Goal: Information Seeking & Learning: Learn about a topic

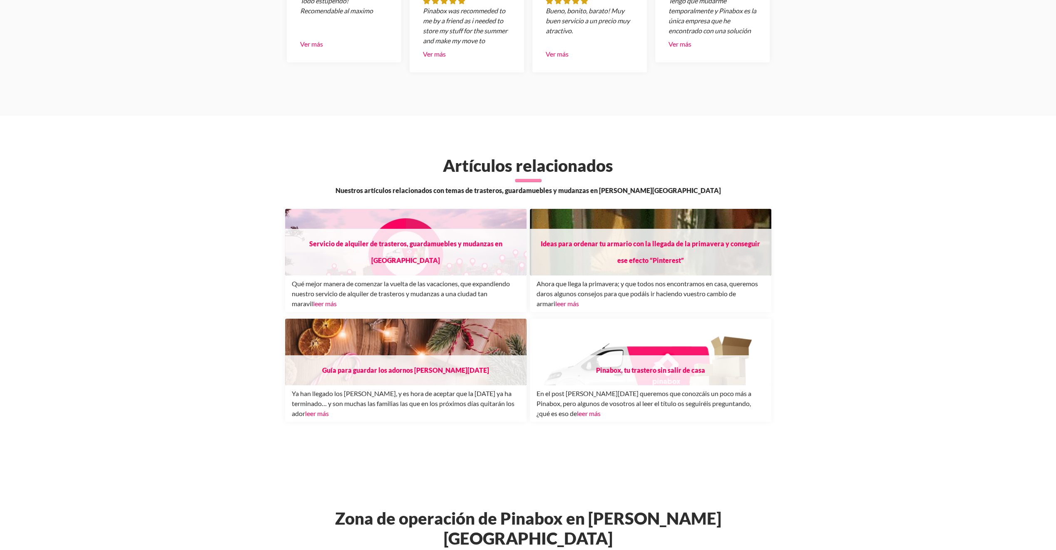
scroll to position [2914, 0]
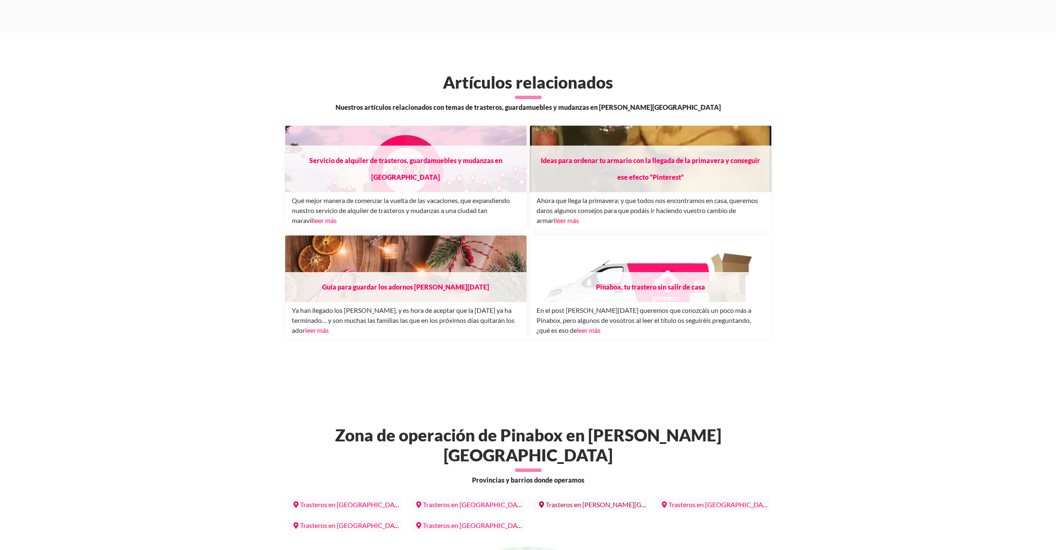
click at [610, 497] on link "Trasteros en Vélez-Málaga" at bounding box center [620, 504] width 176 height 15
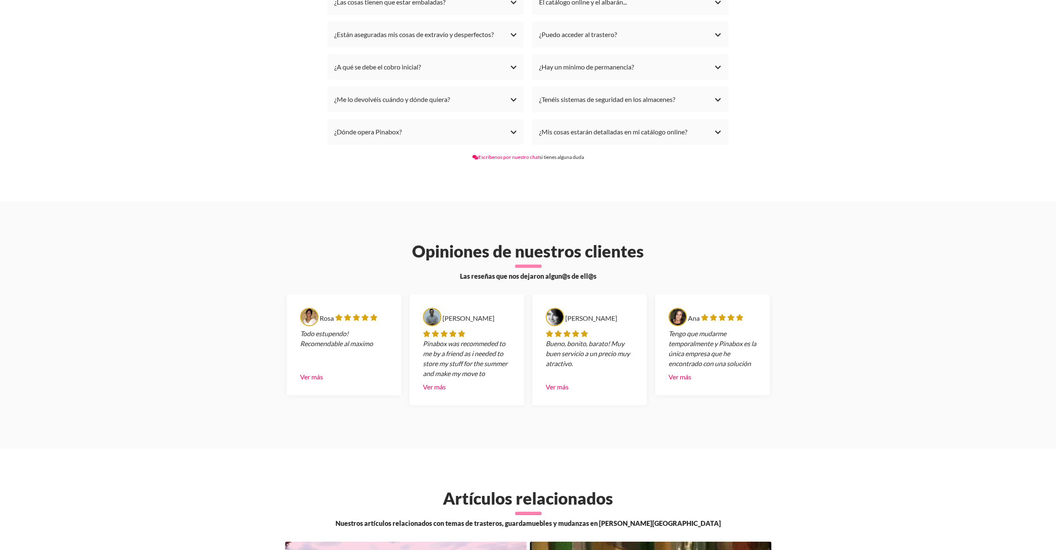
scroll to position [2706, 0]
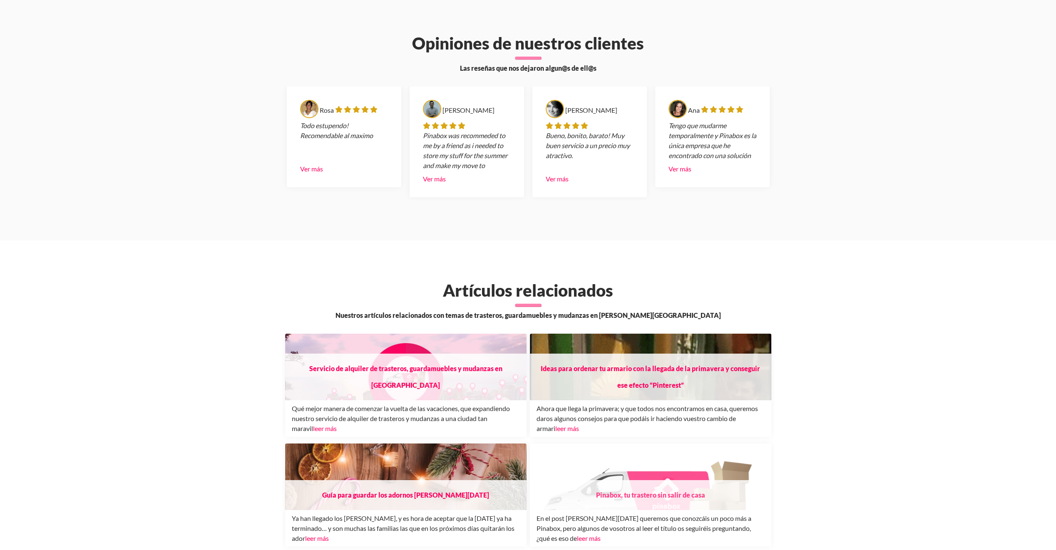
click at [633, 480] on h3 "Pinabox, tu trastero sin salir de casa" at bounding box center [650, 495] width 241 height 30
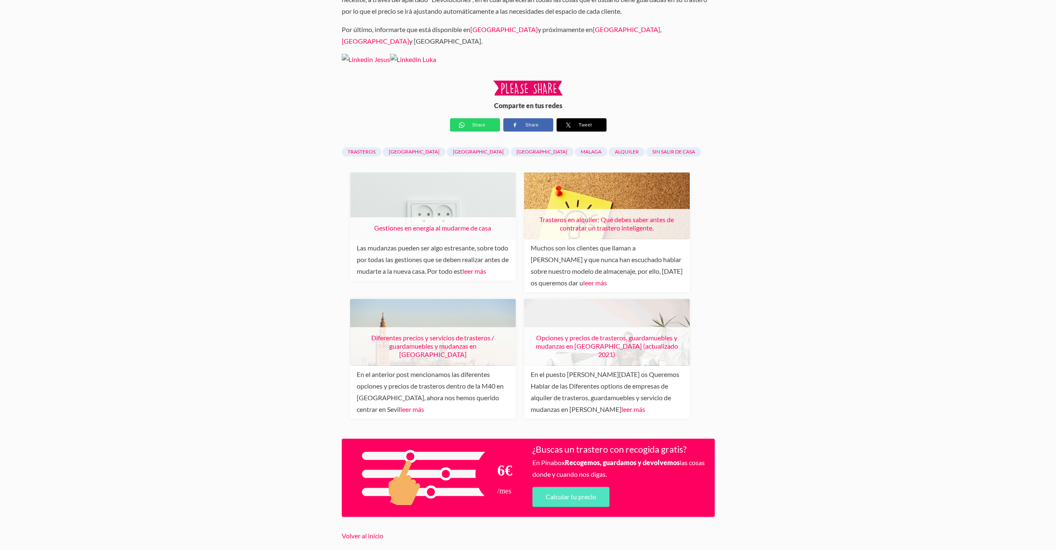
scroll to position [1041, 0]
